Goal: Complete application form

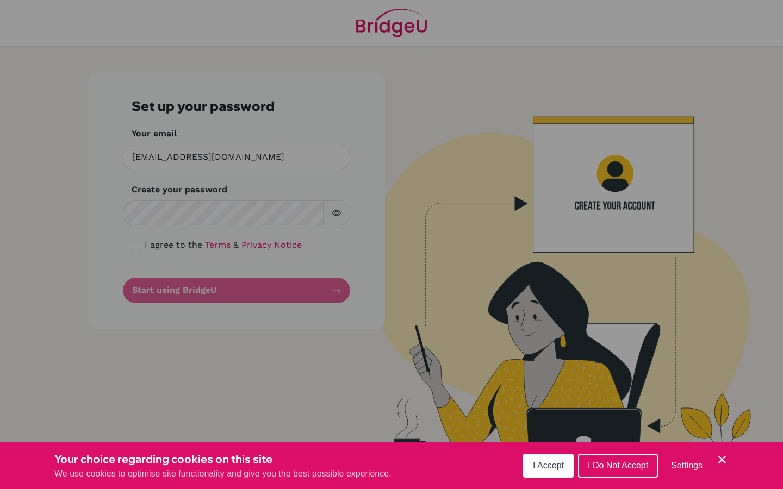
click at [555, 470] on span "I Accept" at bounding box center [548, 465] width 31 height 9
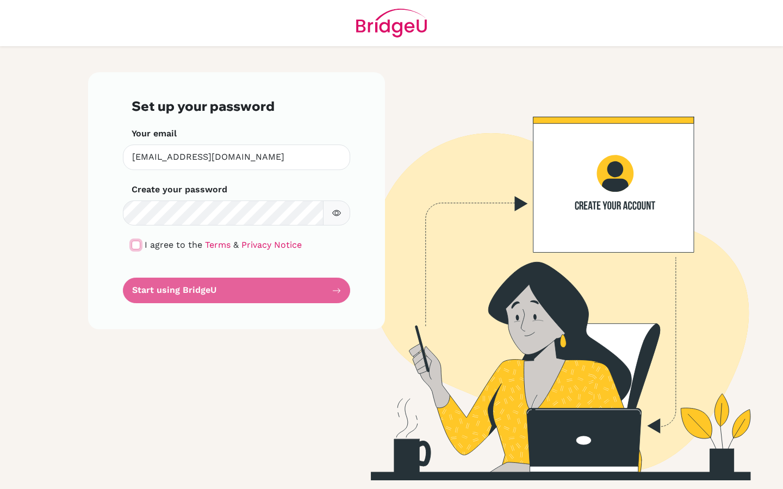
click at [139, 247] on input "checkbox" at bounding box center [136, 245] width 9 height 9
checkbox input "true"
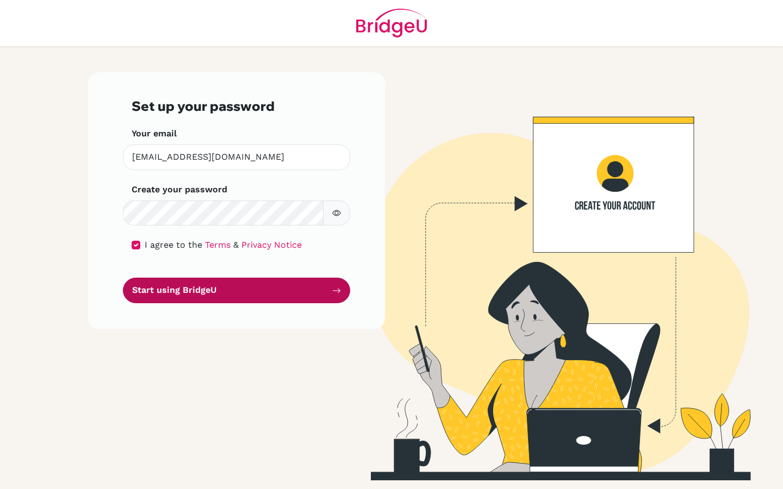
click at [157, 292] on button "Start using BridgeU" at bounding box center [236, 291] width 227 height 26
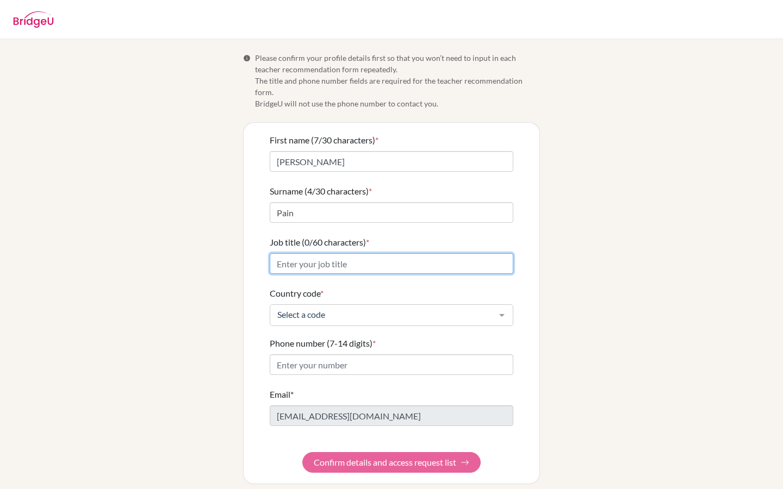
click at [395, 253] on input "Job title (0/60 characters) *" at bounding box center [391, 263] width 243 height 21
type input "Teacher"
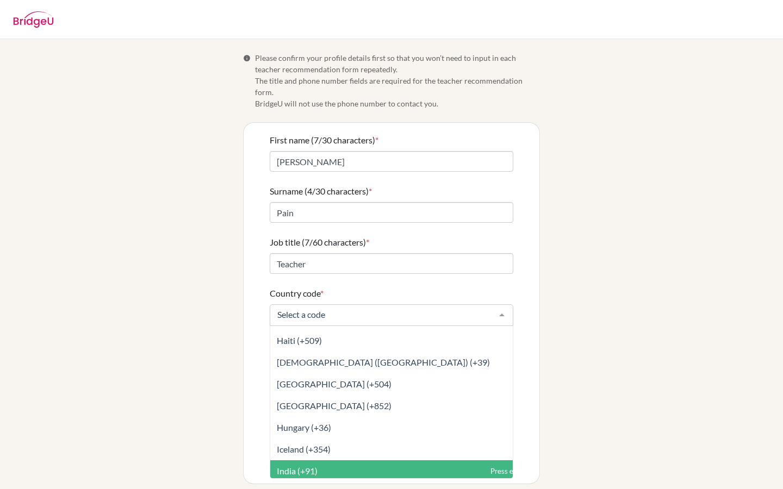
scroll to position [1986, 0]
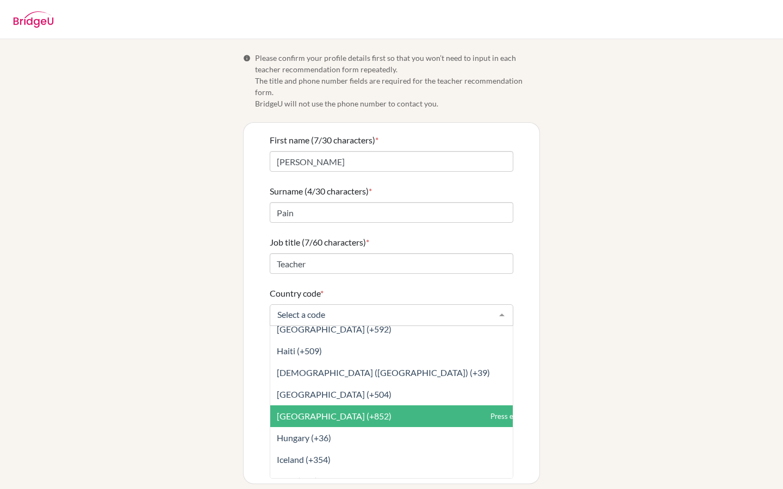
click at [346, 406] on span "Hong Kong (+852)" at bounding box center [415, 416] width 291 height 22
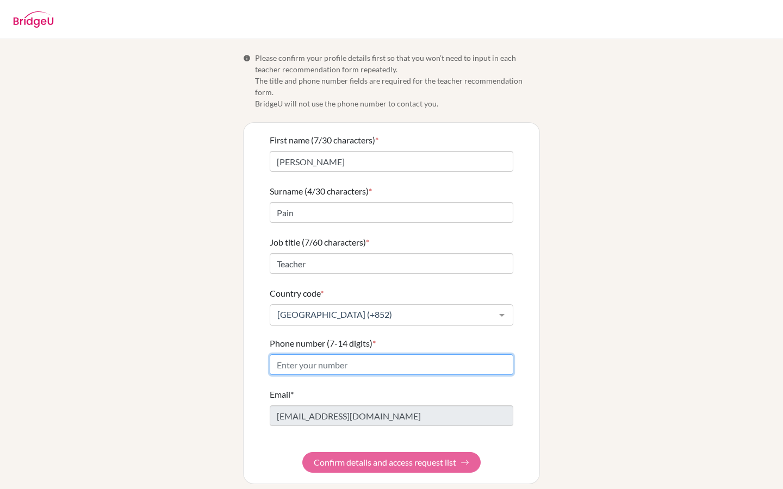
click at [331, 354] on input "Phone number (7-14 digits) *" at bounding box center [391, 364] width 243 height 21
type input "52023777"
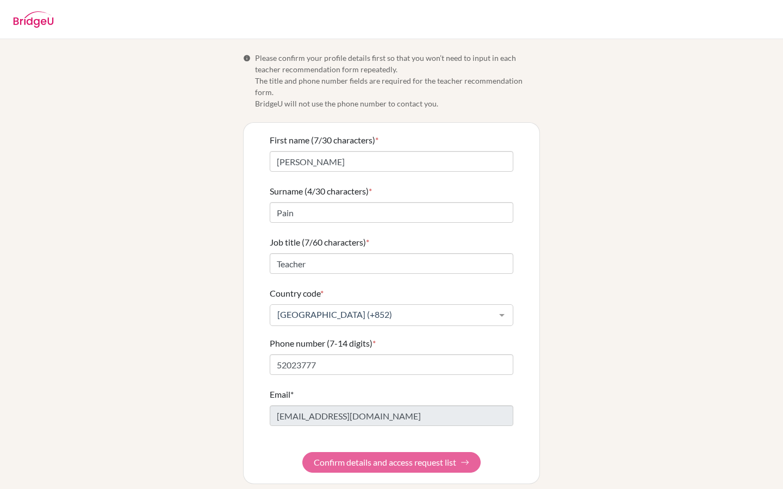
type input "52023777"
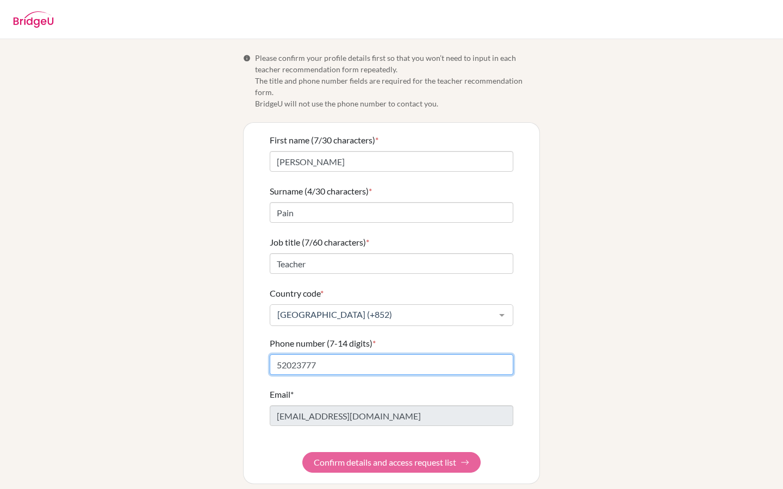
scroll to position [0, 0]
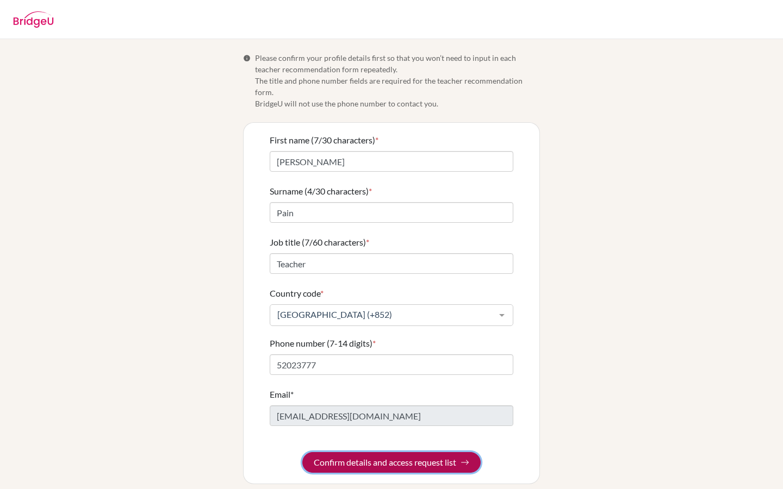
click at [363, 449] on form "First name (7/30 characters) * Melissa Surname (4/30 characters) * Pain Job tit…" at bounding box center [391, 303] width 243 height 339
click at [363, 452] on button "Confirm details and access request list" at bounding box center [391, 462] width 178 height 21
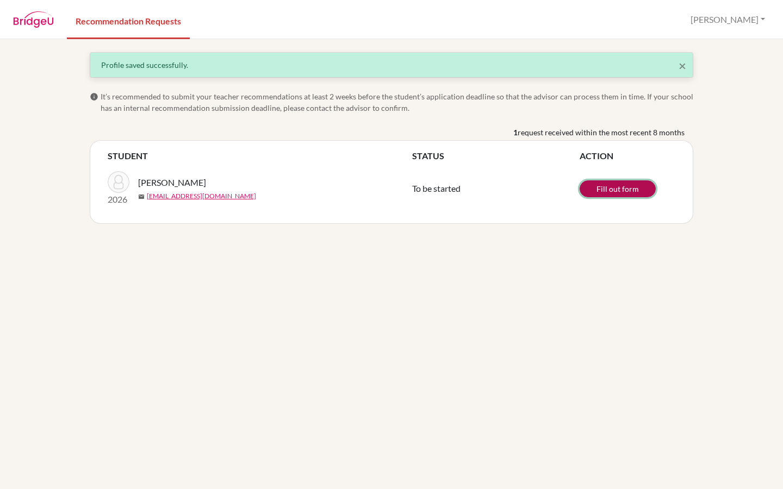
click at [602, 190] on link "Fill out form" at bounding box center [617, 188] width 76 height 17
